Goal: Find specific page/section: Find specific page/section

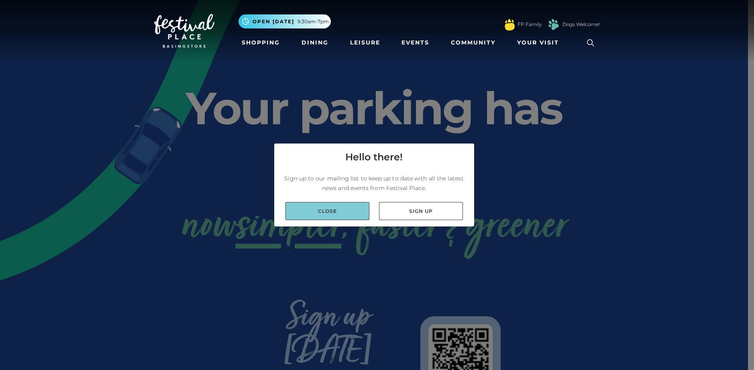
click at [349, 207] on link "Close" at bounding box center [327, 211] width 84 height 18
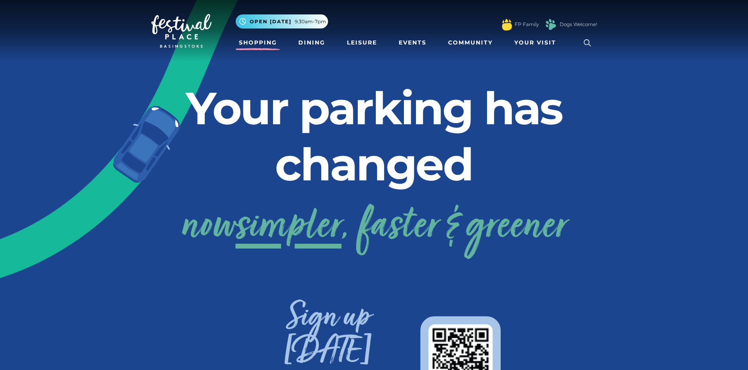
click at [256, 40] on link "Shopping" at bounding box center [258, 42] width 45 height 15
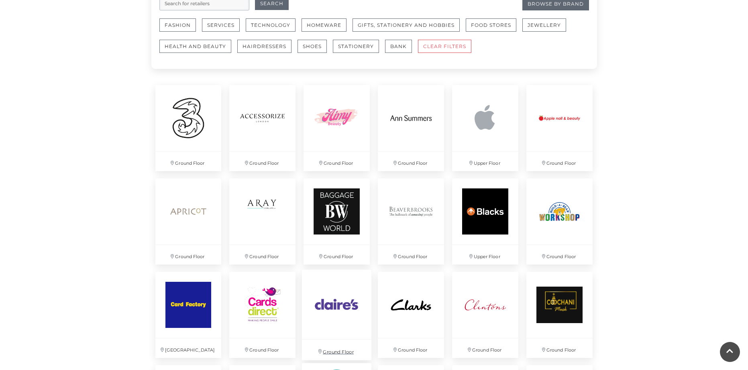
scroll to position [482, 0]
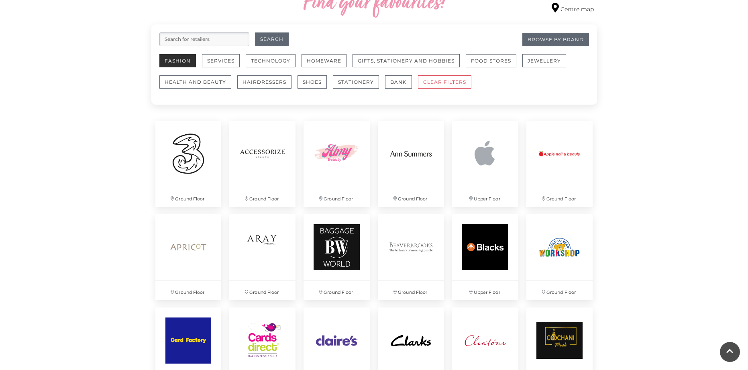
click at [180, 66] on button "Fashion" at bounding box center [177, 60] width 37 height 13
click at [186, 64] on button "Fashion" at bounding box center [177, 60] width 37 height 13
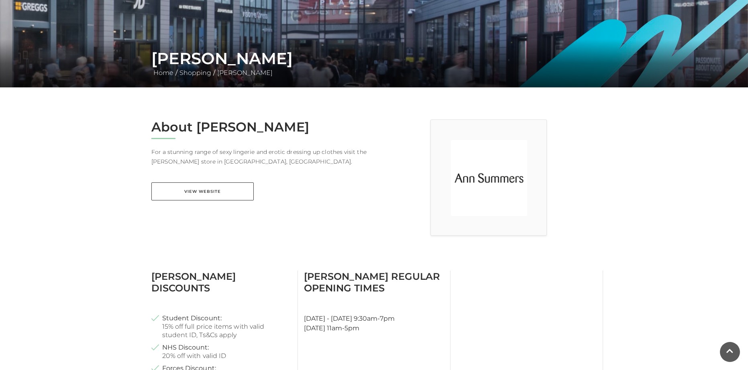
scroll to position [97, 0]
